Goal: Navigation & Orientation: Find specific page/section

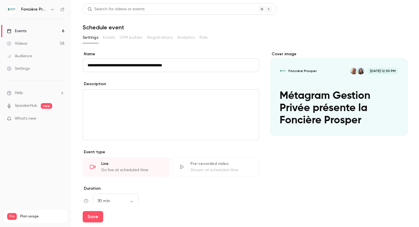
scroll to position [15, 0]
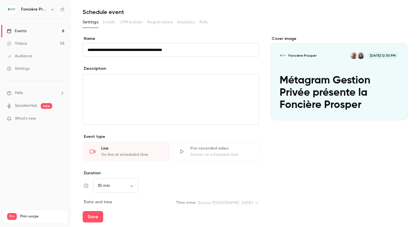
click at [26, 26] on link "Events 6" at bounding box center [35, 31] width 71 height 13
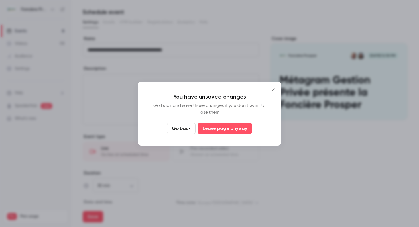
click at [189, 130] on button "Go back" at bounding box center [181, 128] width 28 height 11
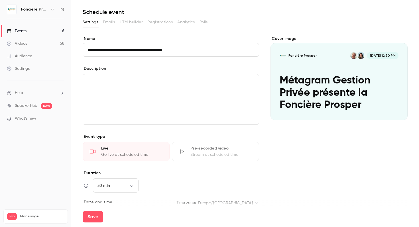
click at [38, 27] on link "Events 6" at bounding box center [35, 31] width 71 height 13
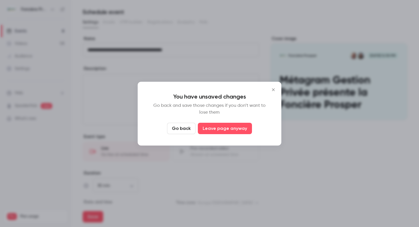
click at [177, 130] on button "Go back" at bounding box center [181, 128] width 28 height 11
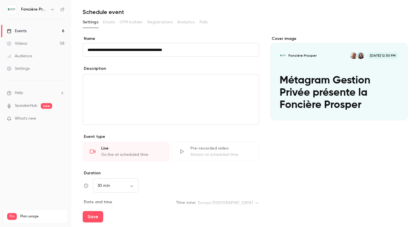
click at [32, 29] on link "Events 6" at bounding box center [35, 31] width 71 height 13
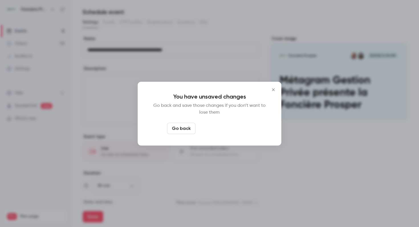
click at [231, 130] on button "Leave page anyway" at bounding box center [225, 128] width 54 height 11
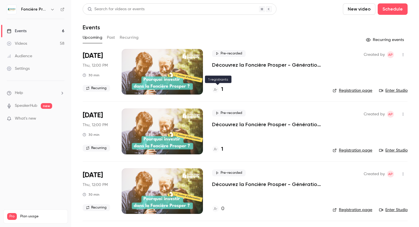
click at [220, 90] on div "1" at bounding box center [217, 90] width 11 height 8
click at [218, 148] on div at bounding box center [215, 149] width 7 height 7
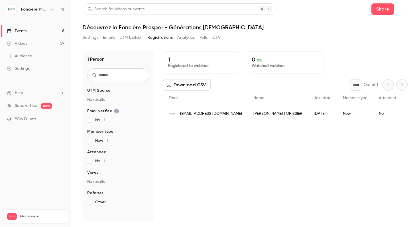
click at [28, 29] on link "Events 6" at bounding box center [35, 31] width 71 height 13
